Goal: Check status: Check status

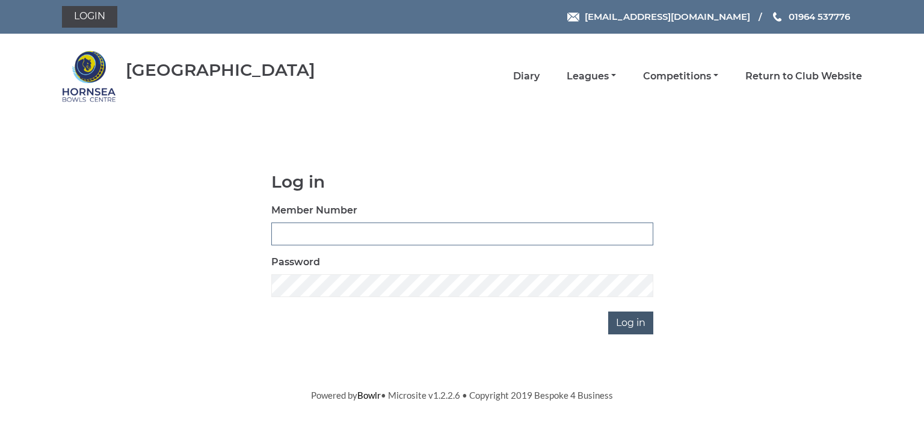
type input "0713"
click at [618, 319] on input "Log in" at bounding box center [630, 323] width 45 height 23
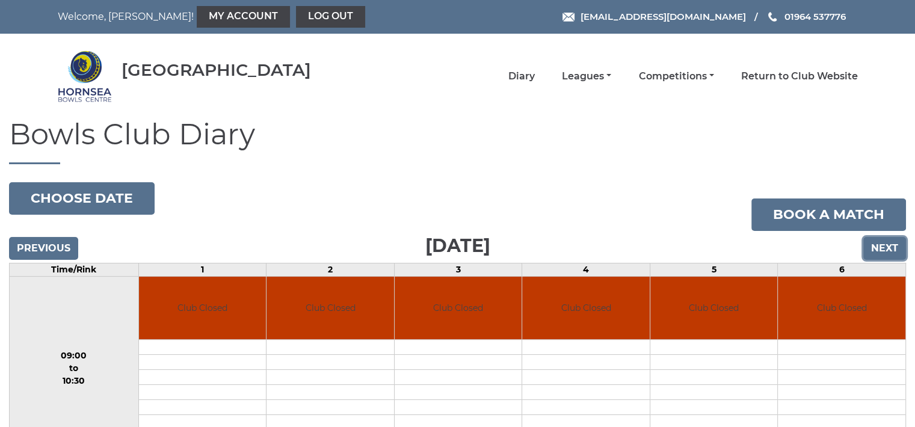
click at [877, 248] on input "Next" at bounding box center [884, 248] width 43 height 23
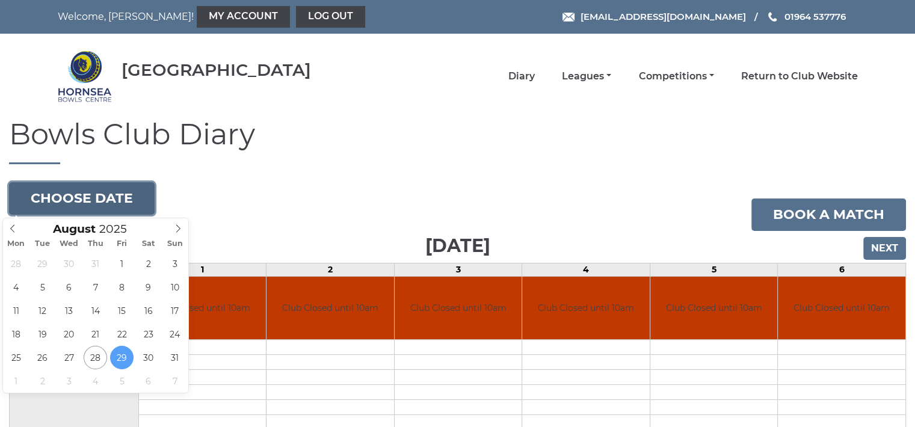
click at [125, 195] on button "Choose date" at bounding box center [82, 198] width 146 height 32
type input "2025-09-04"
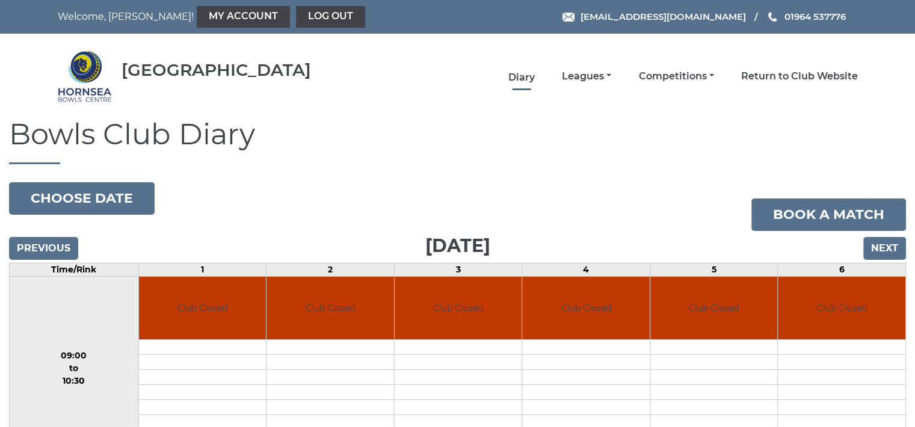
click at [520, 73] on link "Diary" at bounding box center [521, 77] width 26 height 13
click at [587, 75] on link "Leagues" at bounding box center [586, 77] width 49 height 13
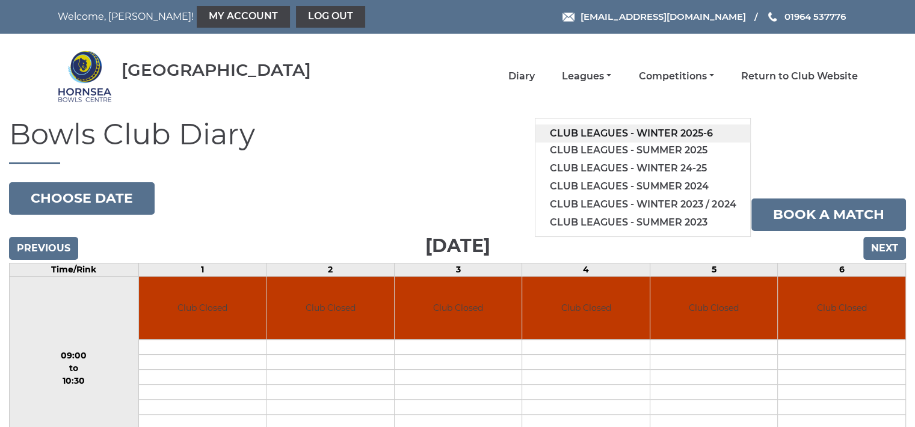
click at [631, 129] on link "Club leagues - Winter 2025-6" at bounding box center [642, 134] width 215 height 18
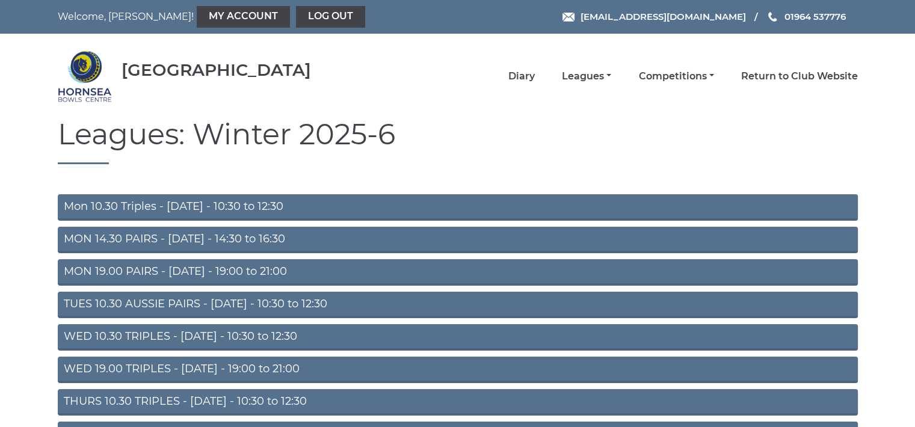
click at [265, 203] on link "Mon 10.30 Triples - Monday - 10:30 to 12:30" at bounding box center [458, 207] width 800 height 26
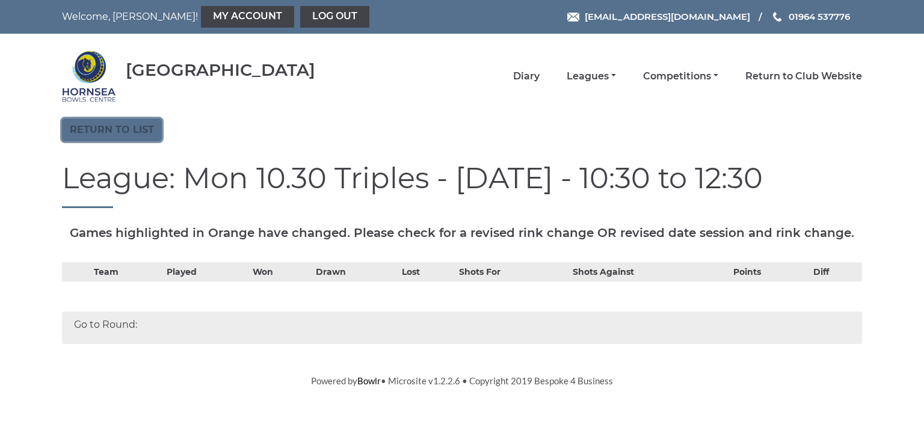
click at [120, 125] on link "Return to list" at bounding box center [112, 130] width 100 height 23
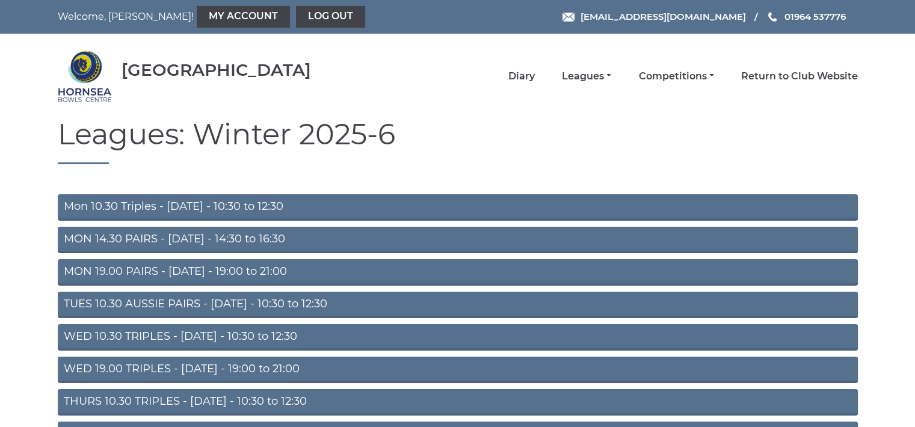
click at [180, 206] on link "Mon 10.30 Triples - Monday - 10:30 to 12:30" at bounding box center [458, 207] width 800 height 26
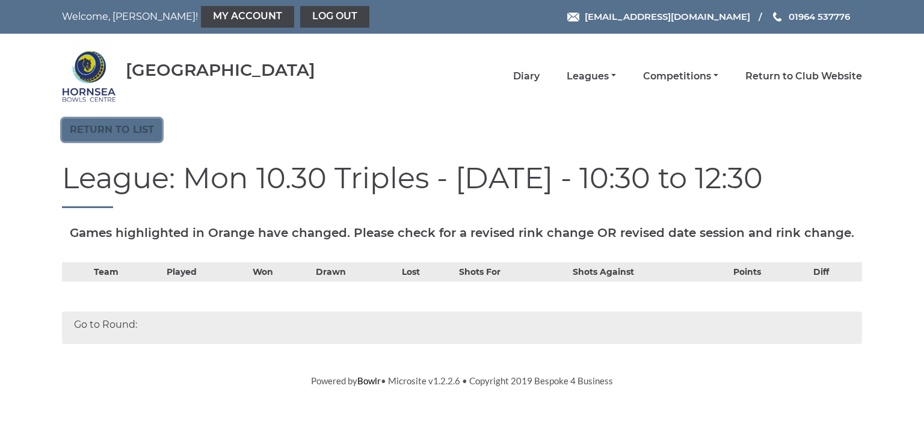
click at [131, 125] on link "Return to list" at bounding box center [112, 130] width 100 height 23
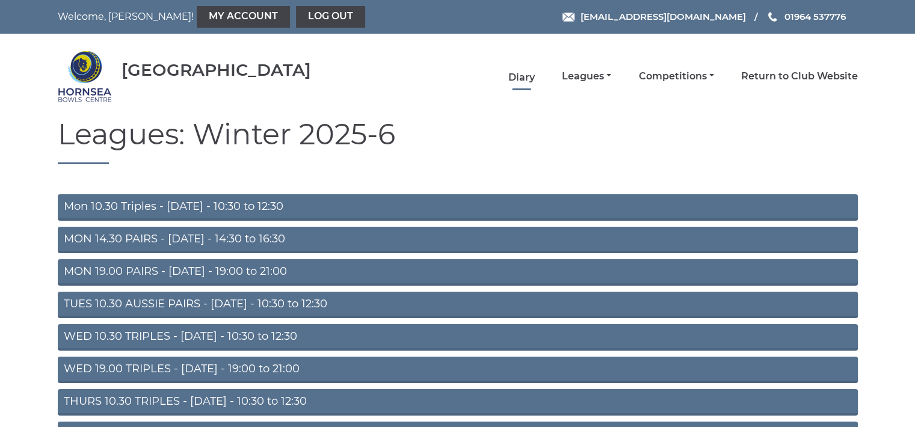
click at [519, 76] on link "Diary" at bounding box center [521, 77] width 26 height 13
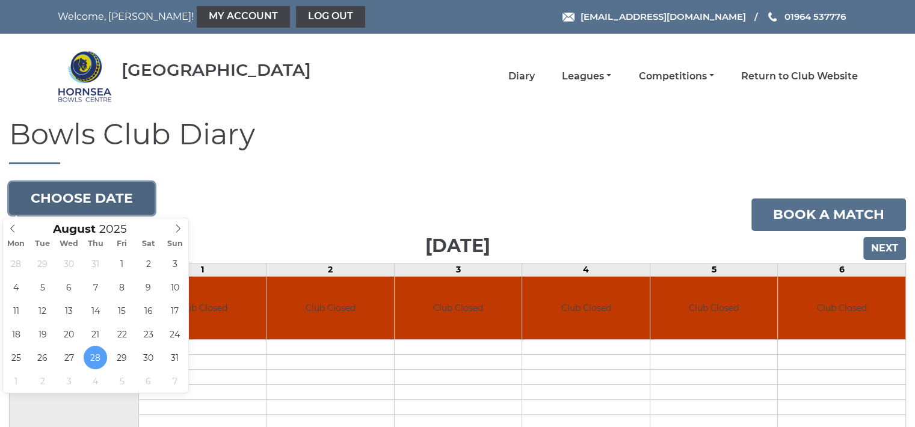
click at [111, 190] on button "Choose date" at bounding box center [82, 198] width 146 height 32
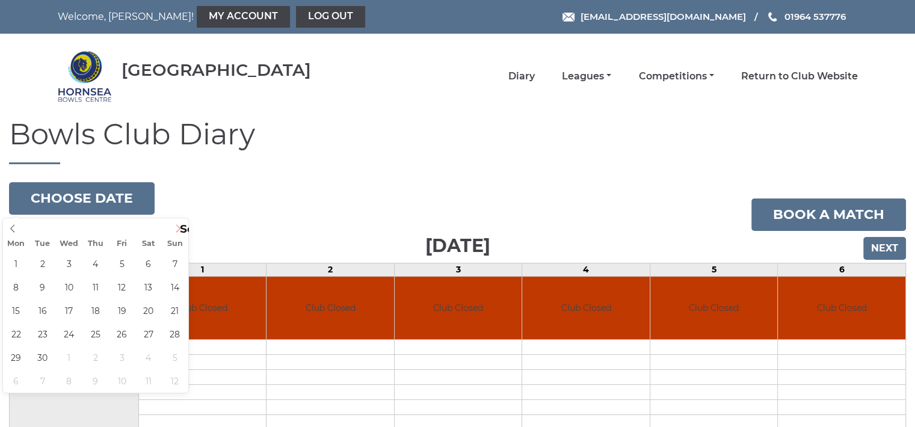
click at [177, 224] on icon at bounding box center [178, 228] width 8 height 8
type input "2025-09-08"
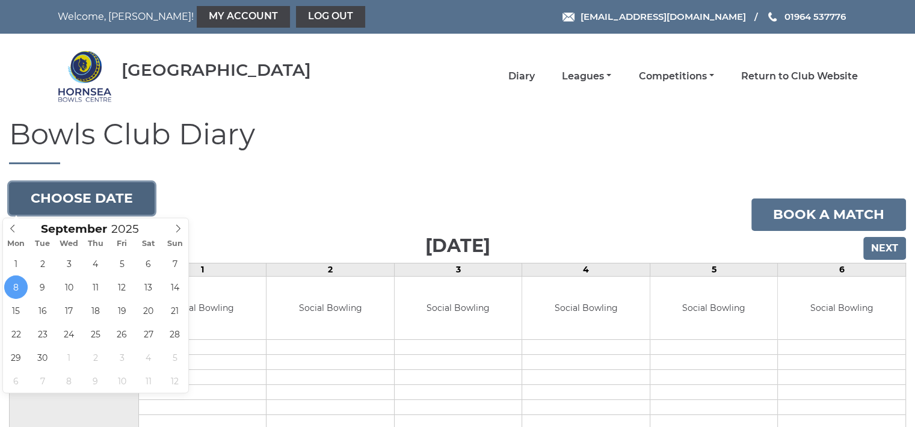
click at [106, 193] on button "Choose date" at bounding box center [82, 198] width 146 height 32
type input "2025-09-15"
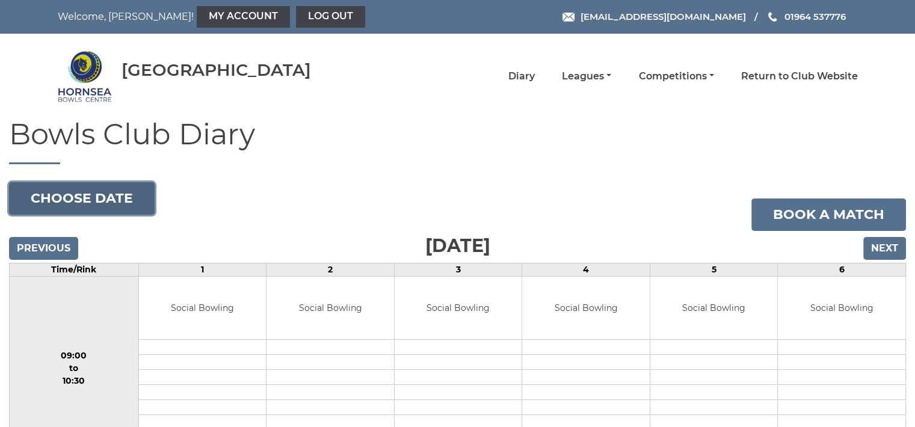
click at [116, 193] on button "Choose date" at bounding box center [82, 198] width 146 height 32
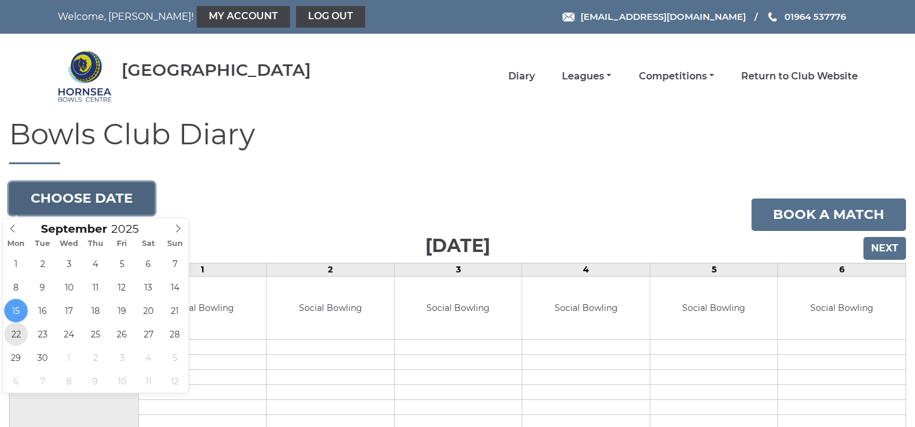
type input "2025-09-22"
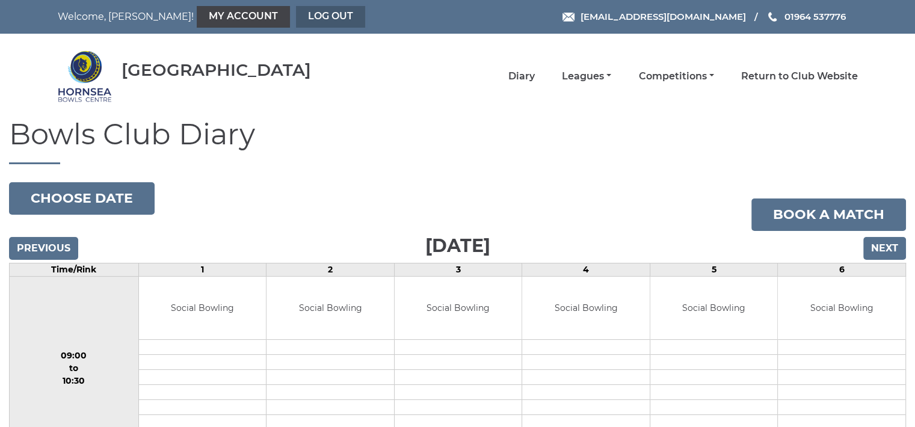
click at [296, 17] on link "Log out" at bounding box center [330, 17] width 69 height 22
